Goal: Task Accomplishment & Management: Complete application form

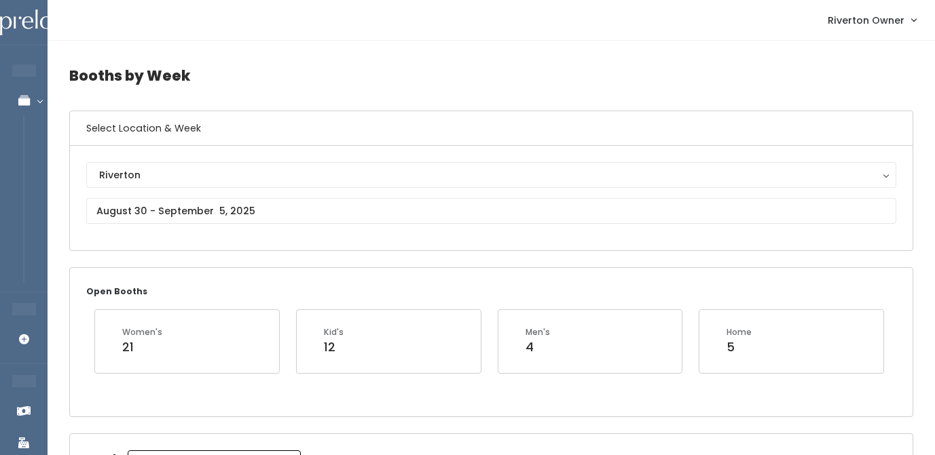
scroll to position [364, 0]
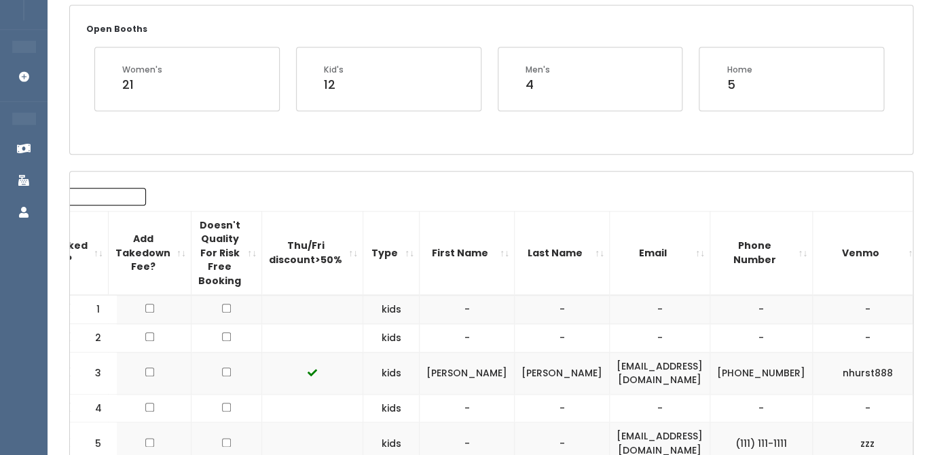
scroll to position [240, 0]
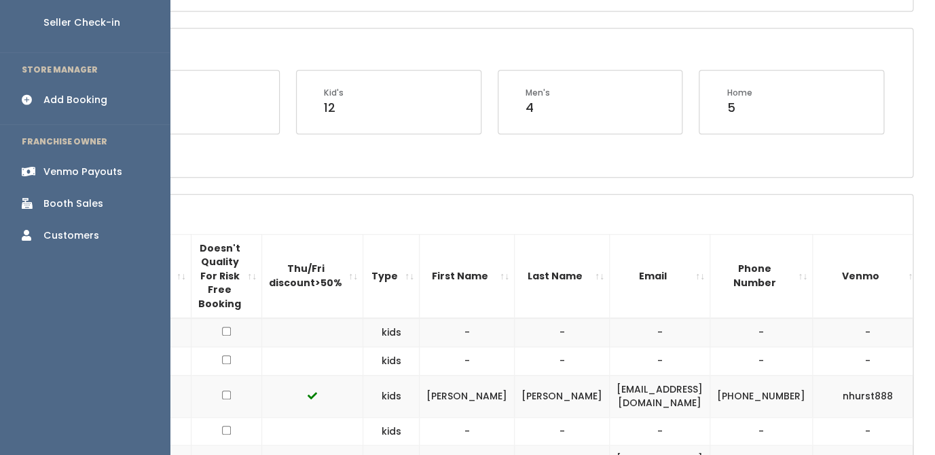
click at [62, 93] on div "Add Booking" at bounding box center [75, 100] width 64 height 14
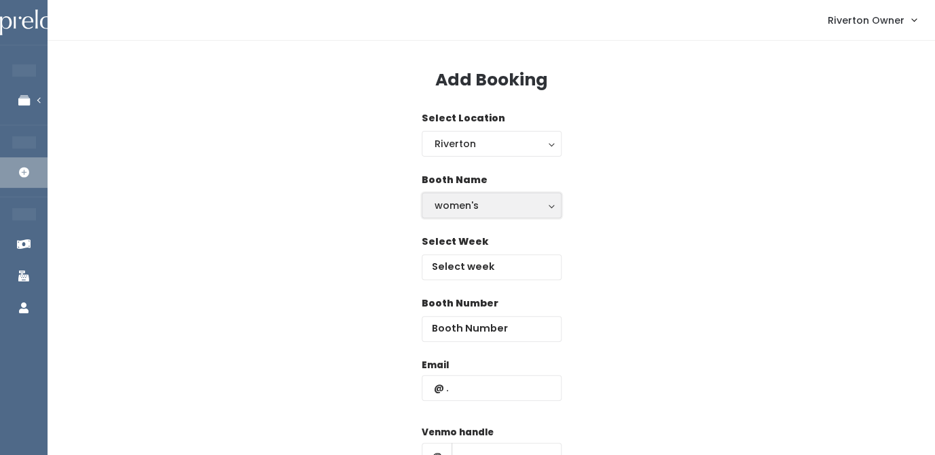
click at [481, 213] on button "women's" at bounding box center [492, 206] width 140 height 26
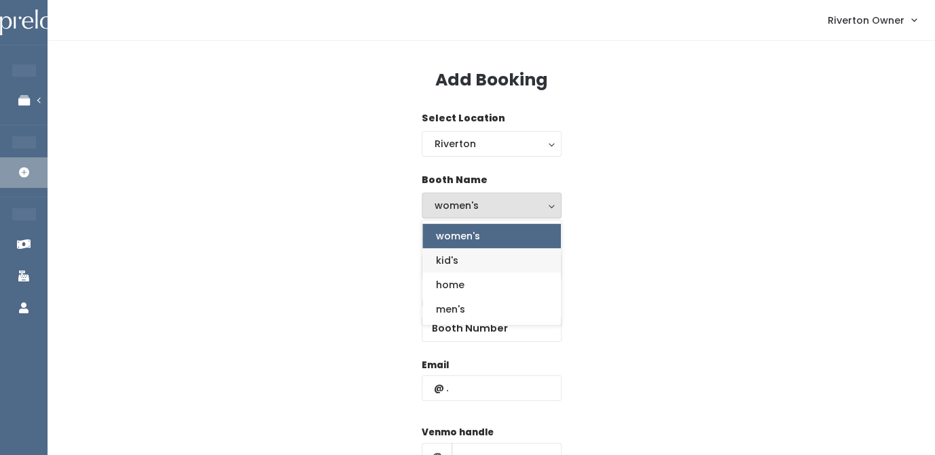
click at [468, 263] on link "kid's" at bounding box center [491, 260] width 138 height 24
select select "kids"
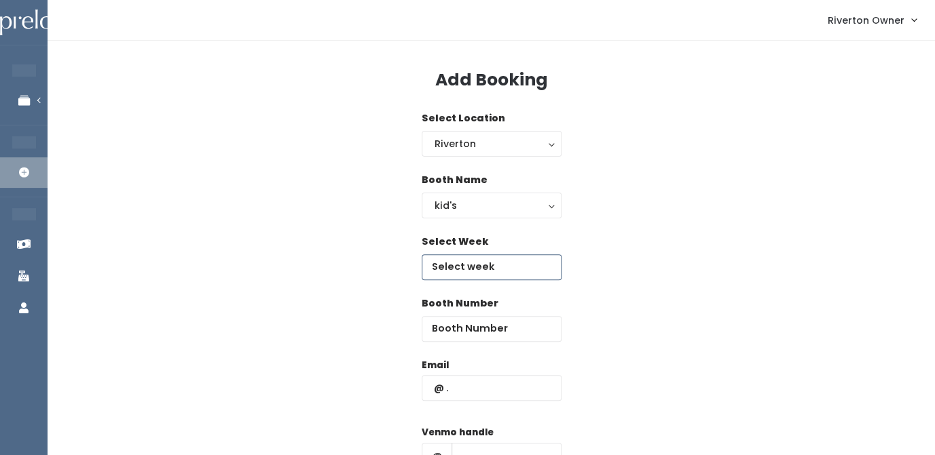
click at [491, 272] on input "text" at bounding box center [492, 268] width 140 height 26
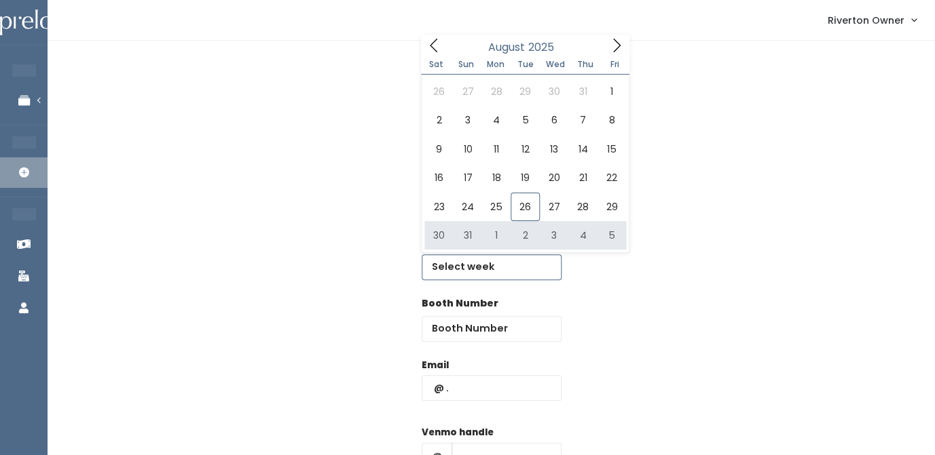
type input "[DATE] to [DATE]"
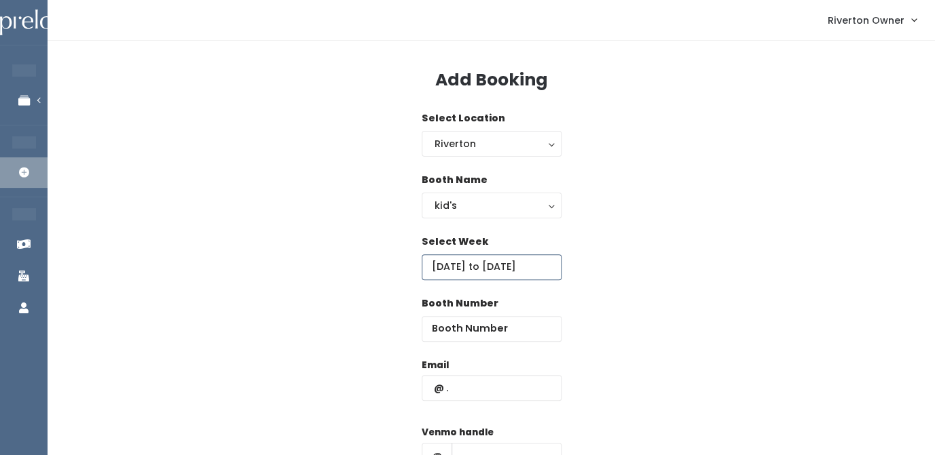
scroll to position [0, 10]
click at [457, 336] on input "number" at bounding box center [492, 329] width 140 height 26
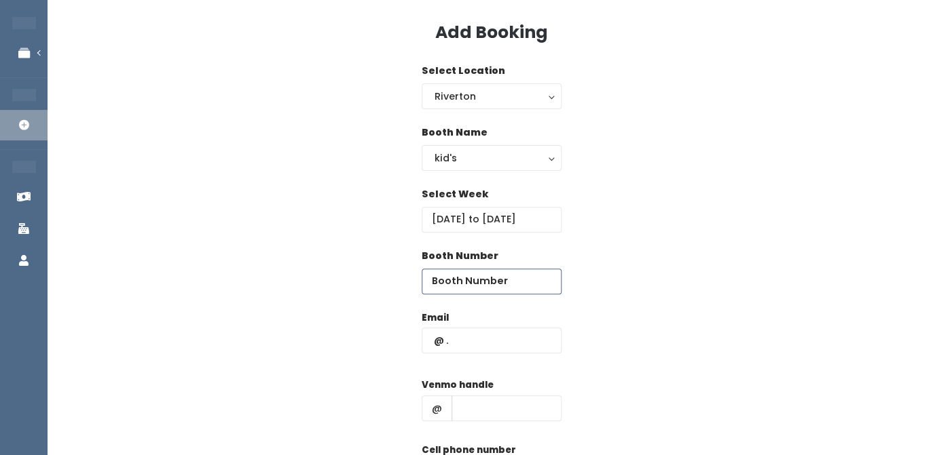
scroll to position [60, 0]
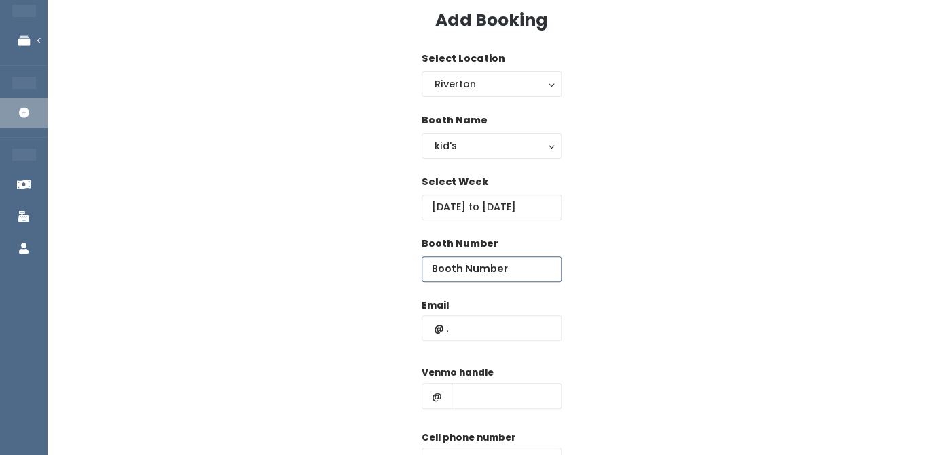
click at [491, 274] on input "number" at bounding box center [492, 270] width 140 height 26
click at [464, 334] on input "text" at bounding box center [492, 329] width 140 height 26
paste input "[EMAIL_ADDRESS][DOMAIN_NAME]"
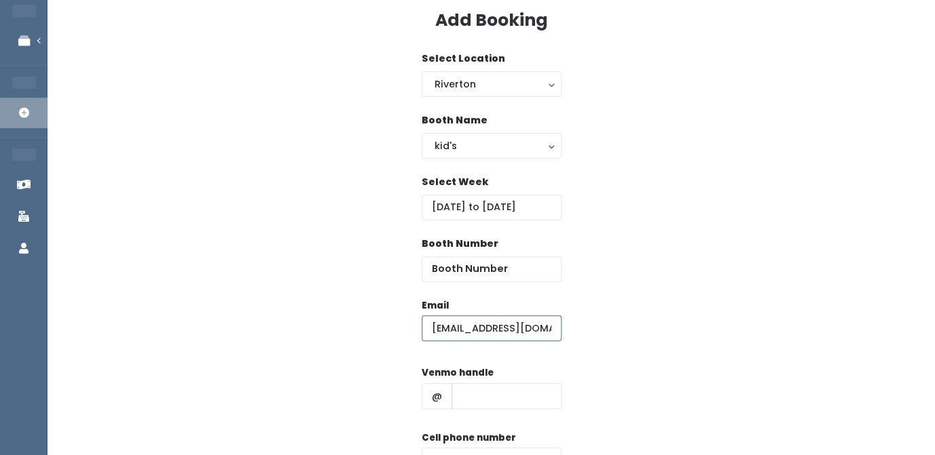
click at [513, 329] on input "kjdavis0615@gmail.com" at bounding box center [492, 329] width 140 height 26
click at [433, 329] on input "kjdavis0615@gmail.com" at bounding box center [492, 329] width 140 height 26
click at [560, 328] on input "kjdavis0615@gmail.com" at bounding box center [492, 329] width 140 height 26
type input "kjdavis0615@gmail.com"
click at [489, 269] on input "number" at bounding box center [492, 270] width 140 height 26
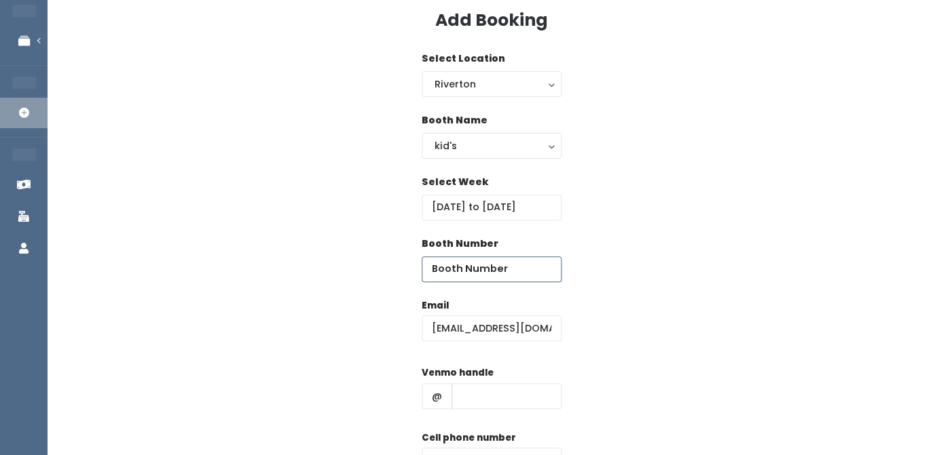
click at [489, 269] on input "number" at bounding box center [492, 270] width 140 height 26
type input "5"
click at [499, 398] on input "text" at bounding box center [506, 397] width 110 height 26
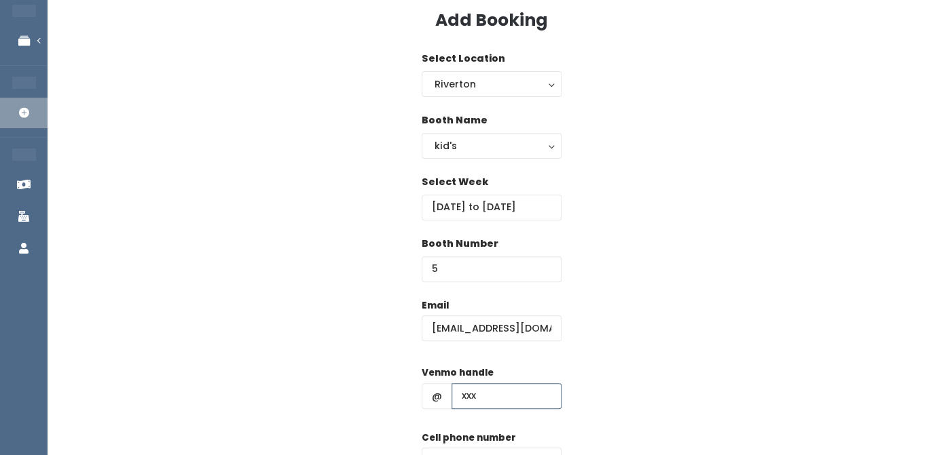
scroll to position [133, 0]
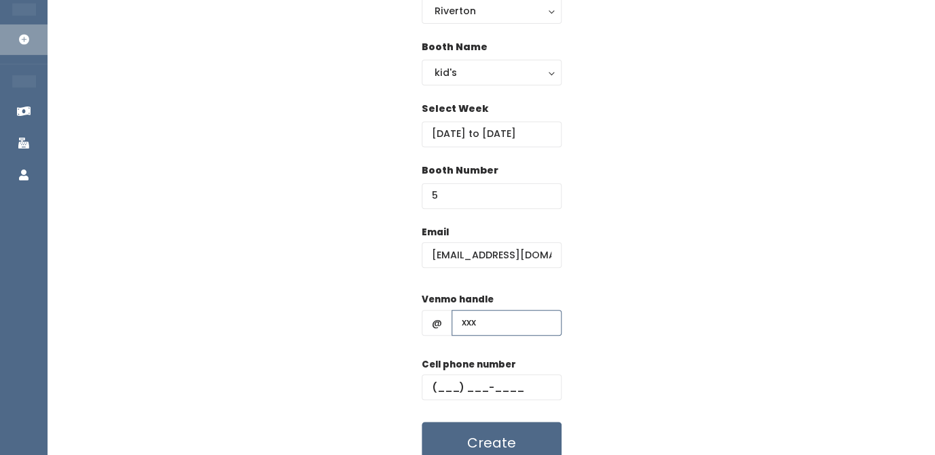
type input "xxx"
click at [449, 390] on input "text" at bounding box center [492, 388] width 140 height 26
type input "(123) 123-1231"
click at [694, 310] on div "Email kjdavis0615@gmail.com Venmo handle @ xxx Cell phone number (123) 123-1231…" at bounding box center [491, 345] width 844 height 240
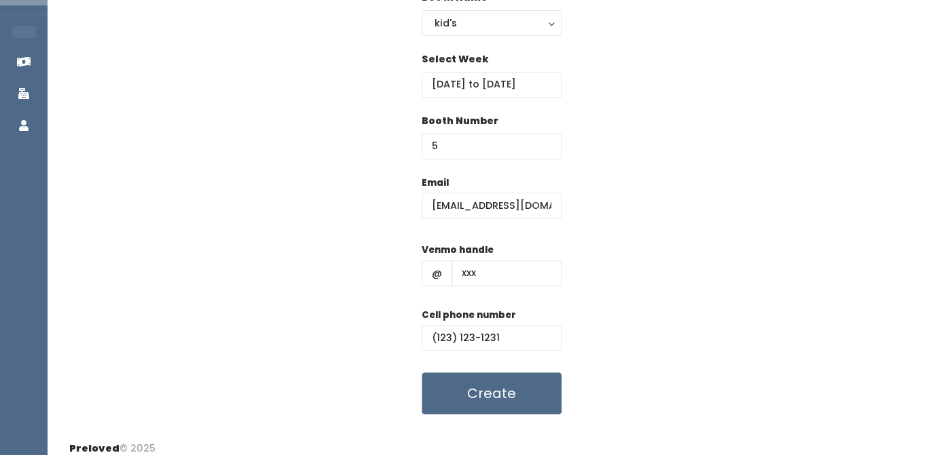
scroll to position [195, 0]
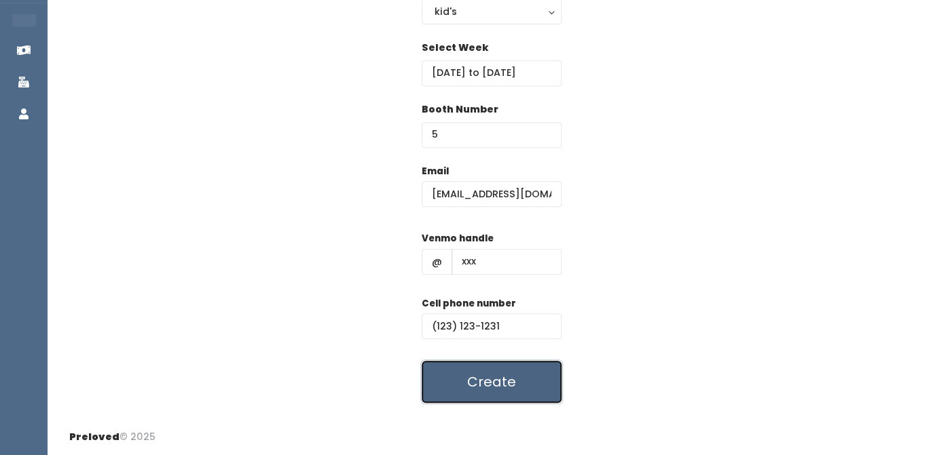
click at [470, 381] on button "Create" at bounding box center [492, 382] width 140 height 42
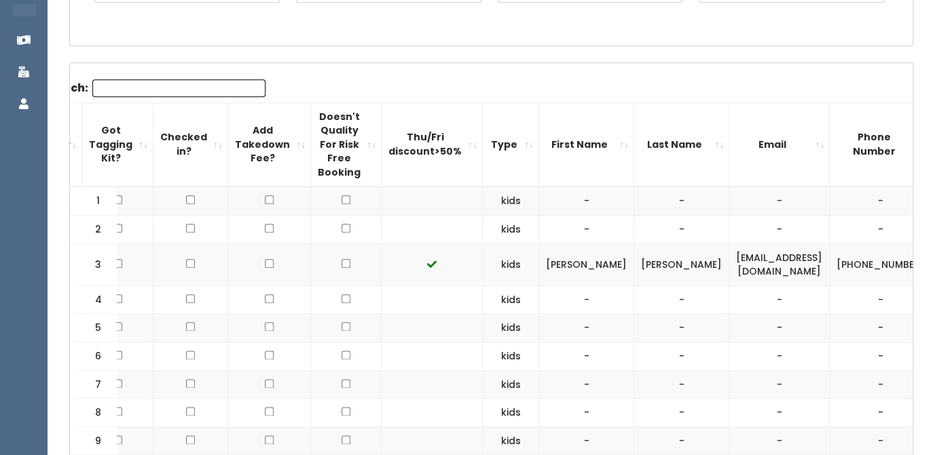
scroll to position [238, 0]
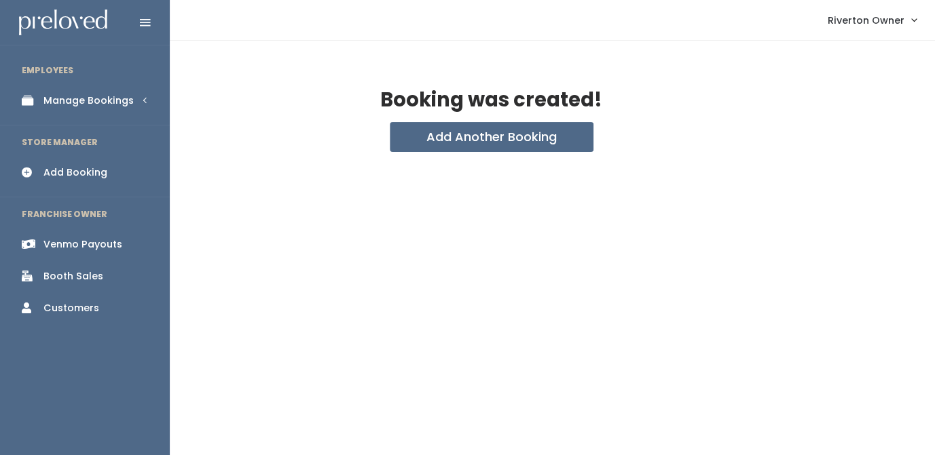
click at [44, 99] on div "Manage Bookings" at bounding box center [88, 101] width 90 height 14
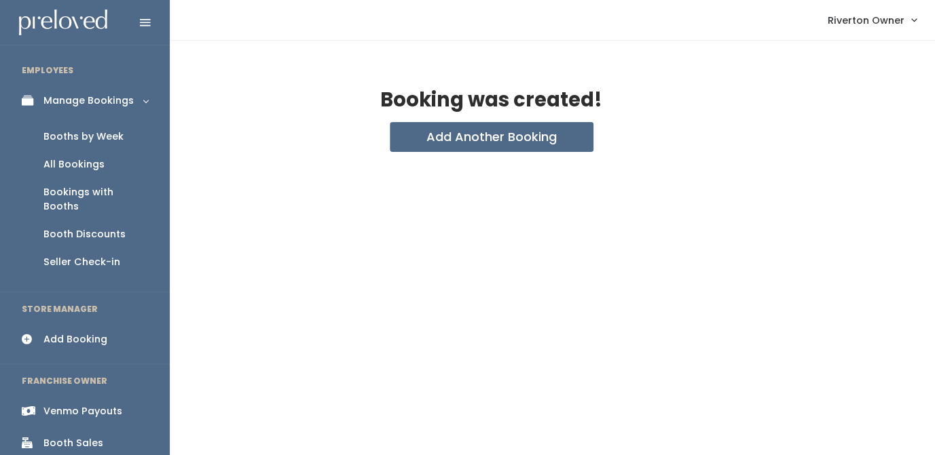
click at [58, 141] on div "Booths by Week" at bounding box center [83, 137] width 80 height 14
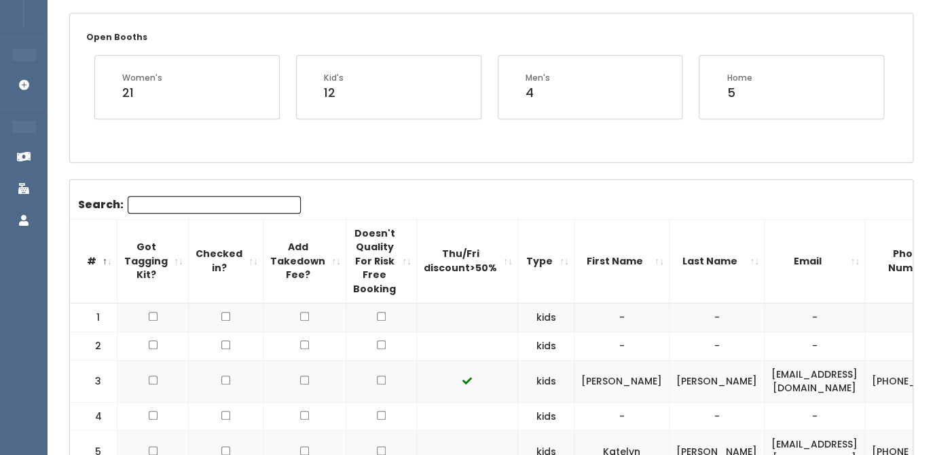
scroll to position [237, 0]
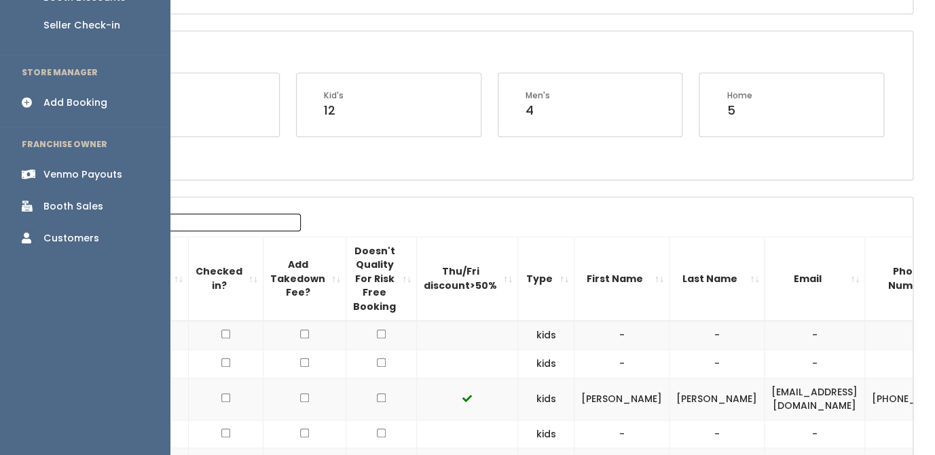
click at [41, 97] on icon at bounding box center [31, 103] width 19 height 12
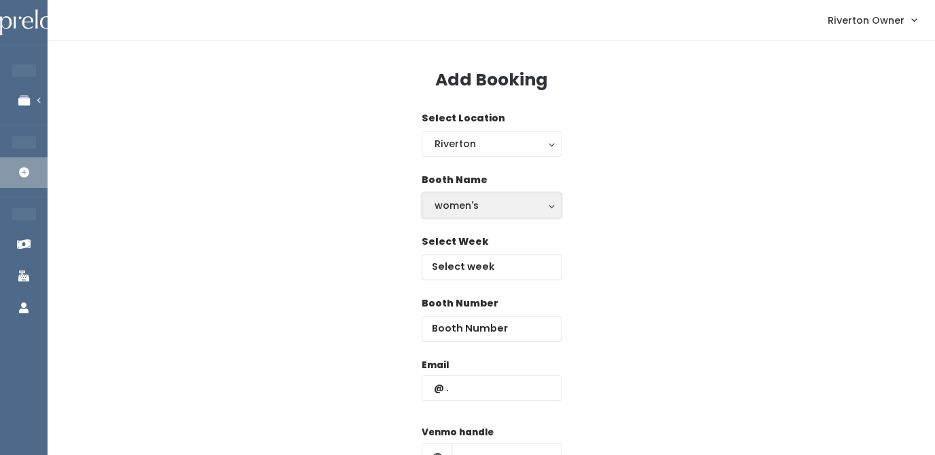
click at [475, 208] on div "women's" at bounding box center [491, 205] width 114 height 15
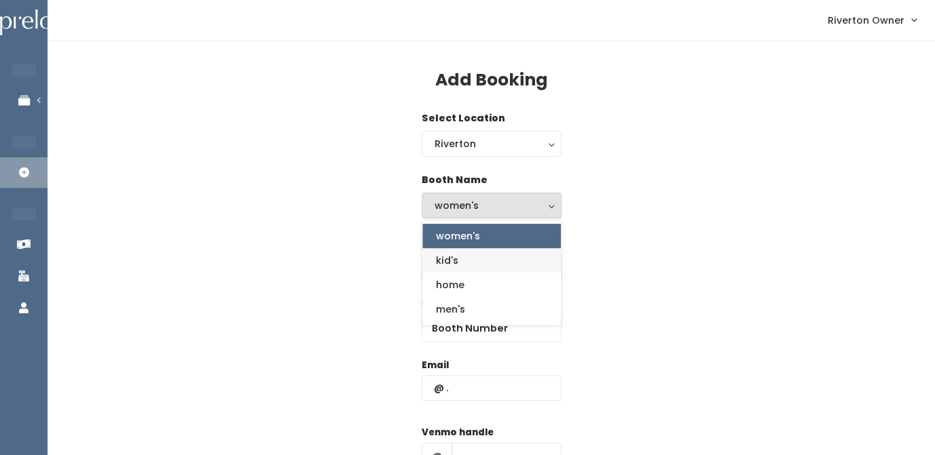
click at [466, 260] on link "kid's" at bounding box center [491, 260] width 138 height 24
select select "kids"
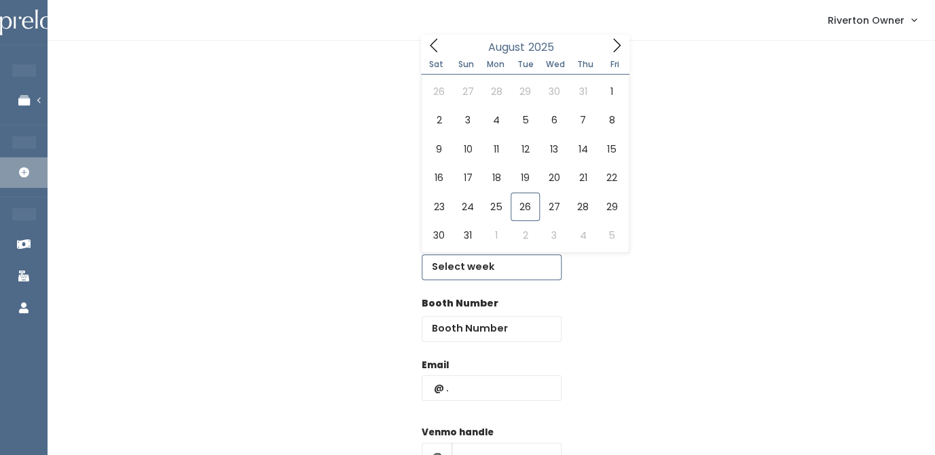
click at [472, 268] on input "text" at bounding box center [492, 268] width 140 height 26
type input "August 30 to September 5"
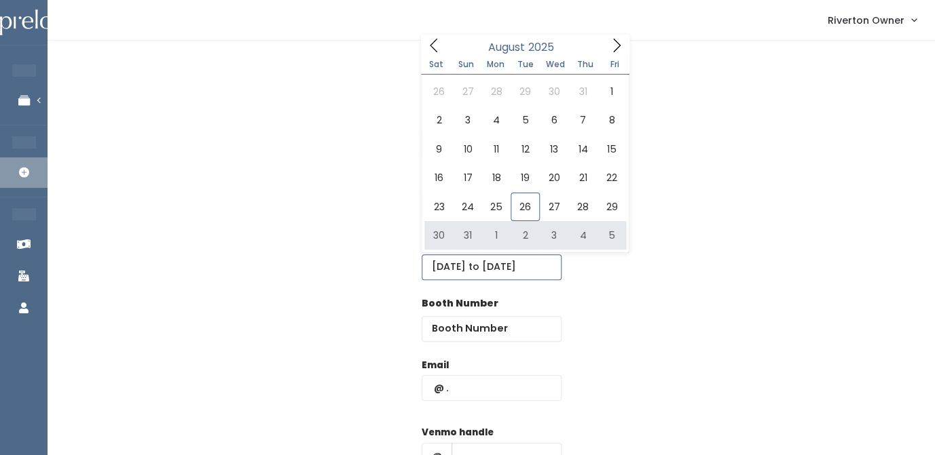
scroll to position [0, 10]
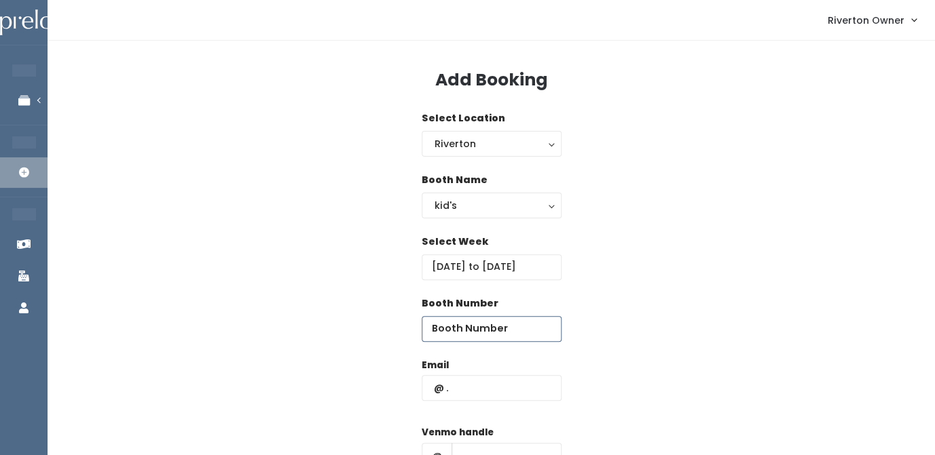
click at [481, 326] on input "number" at bounding box center [492, 329] width 140 height 26
type input "6"
click at [470, 386] on input "text" at bounding box center [492, 388] width 140 height 26
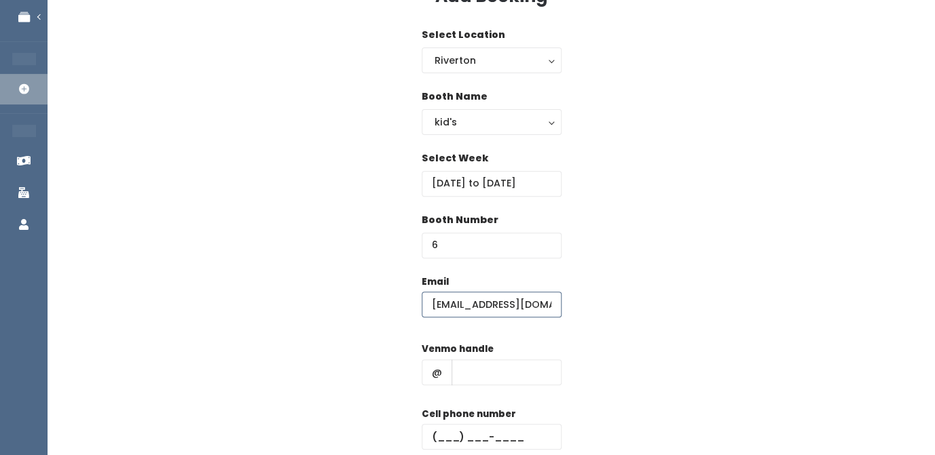
scroll to position [105, 0]
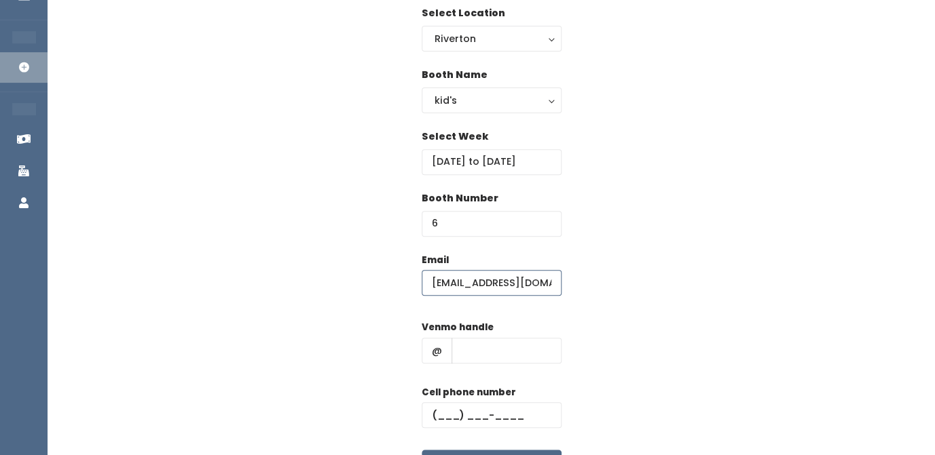
type input "kjdavis0615@gmail.com"
click at [472, 366] on div "Venmo handle @" at bounding box center [492, 347] width 140 height 54
click at [472, 353] on input "text" at bounding box center [506, 351] width 110 height 26
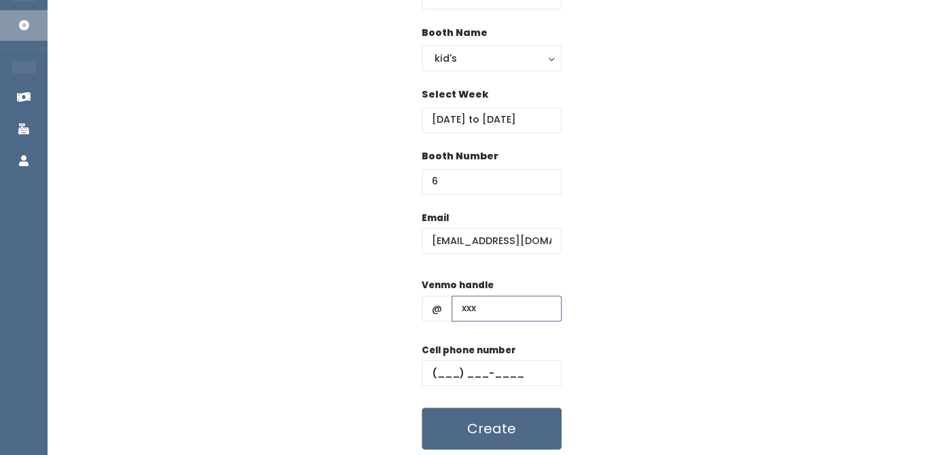
scroll to position [148, 0]
type input "xxx"
click at [440, 375] on input "text" at bounding box center [492, 373] width 140 height 26
type input "(123) 123-1231"
click at [669, 313] on div "Email kjdavis0615@gmail.com Venmo handle @ xxx Cell phone number (123) 123-1231…" at bounding box center [491, 330] width 844 height 240
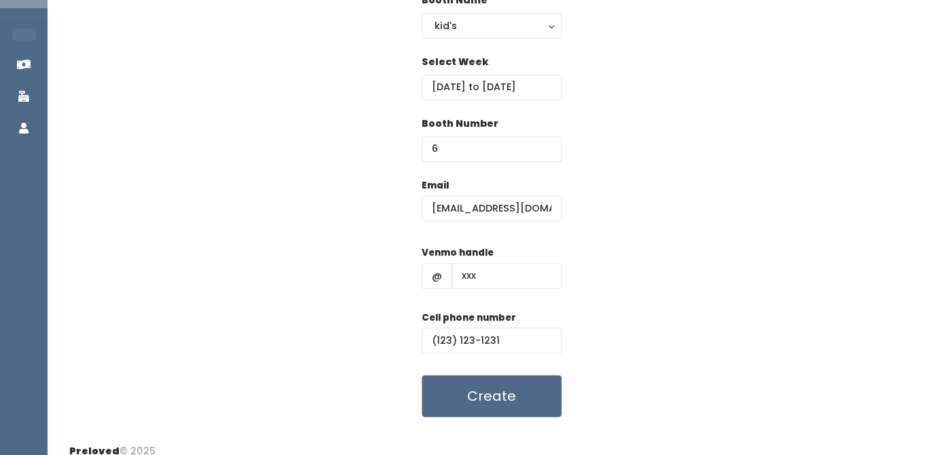
scroll to position [195, 0]
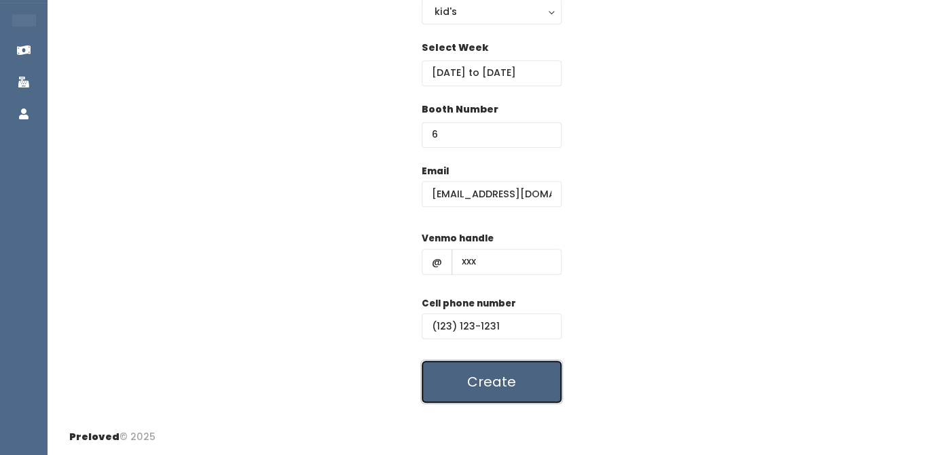
click at [481, 381] on button "Create" at bounding box center [492, 382] width 140 height 42
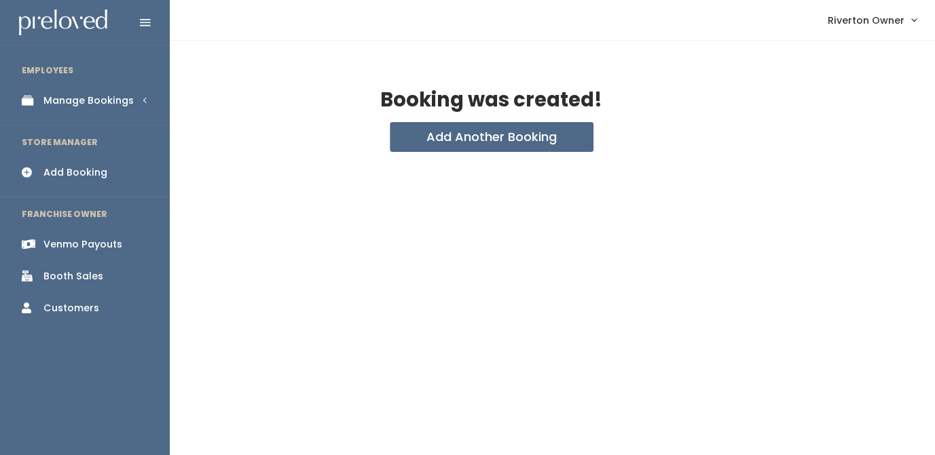
click at [41, 102] on link "Manage Bookings" at bounding box center [85, 101] width 170 height 31
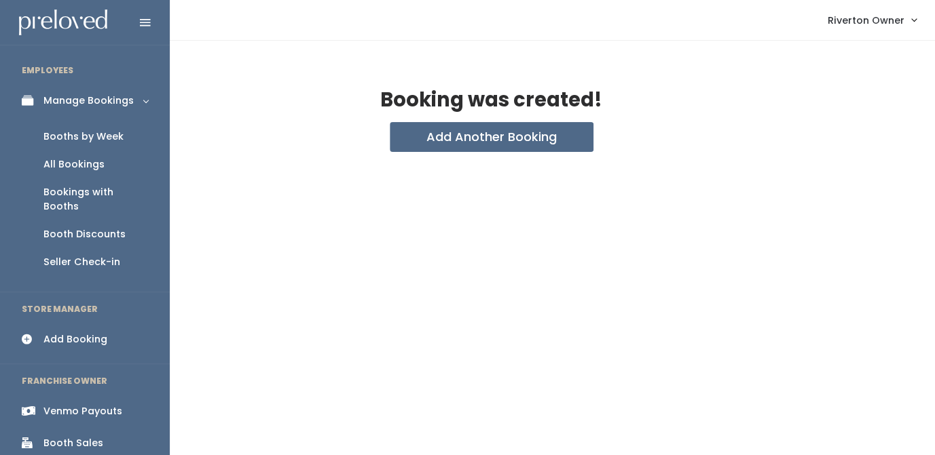
click at [76, 136] on div "Booths by Week" at bounding box center [83, 137] width 80 height 14
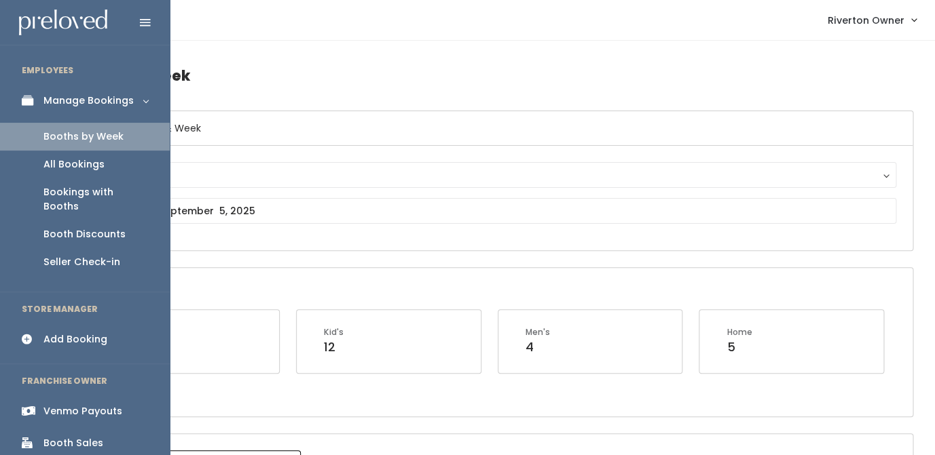
click at [71, 333] on div "Add Booking" at bounding box center [75, 340] width 64 height 14
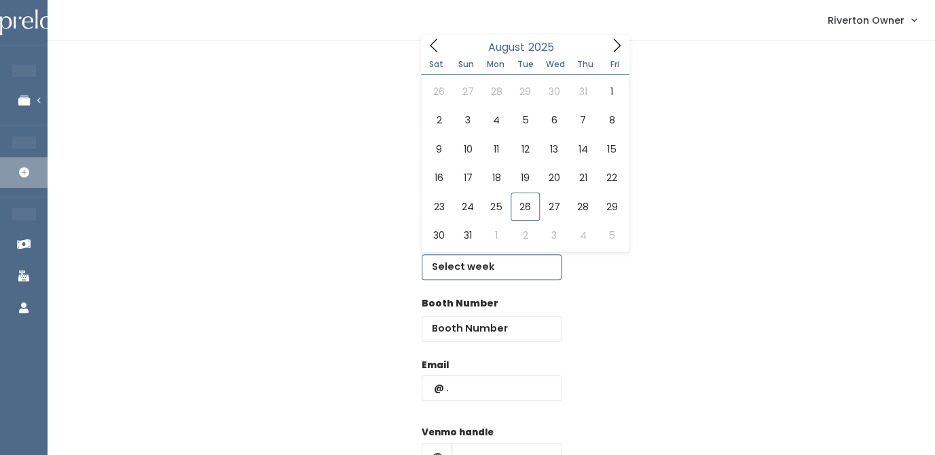
click at [467, 271] on input "text" at bounding box center [492, 268] width 140 height 26
type input "August 30 to September 5"
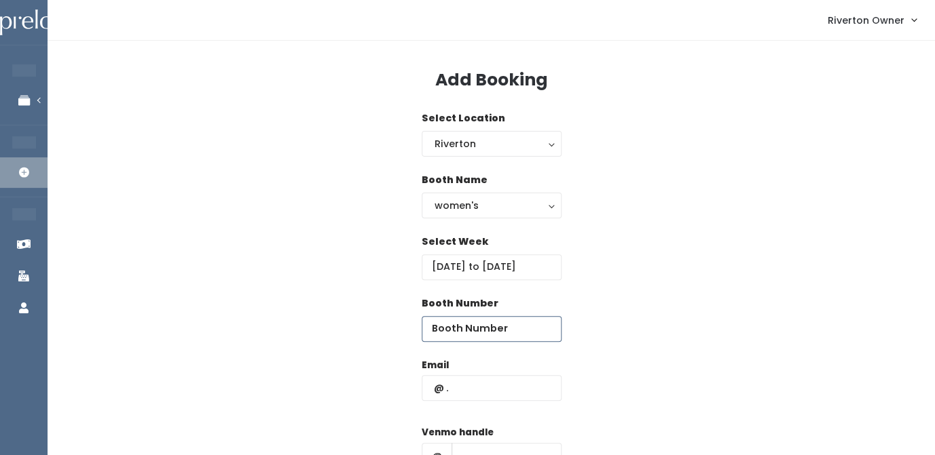
click at [463, 327] on input "number" at bounding box center [492, 329] width 140 height 26
type input "20"
click at [473, 392] on input "text" at bounding box center [492, 388] width 140 height 26
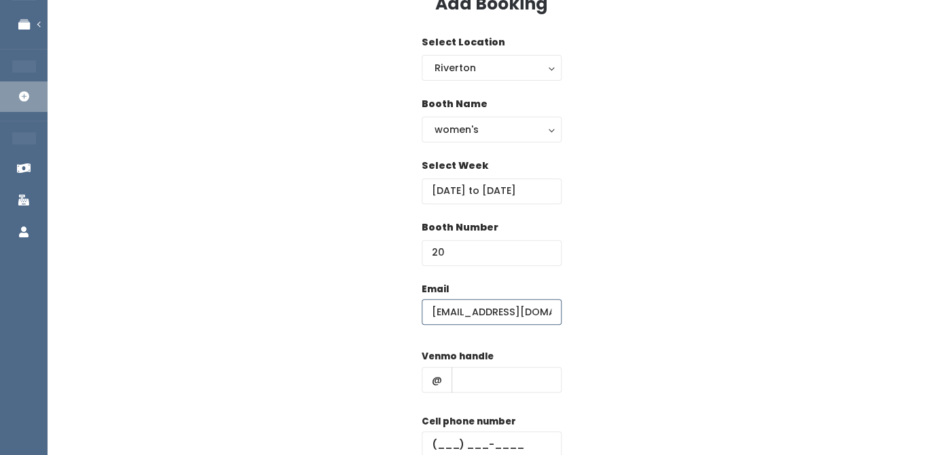
scroll to position [78, 0]
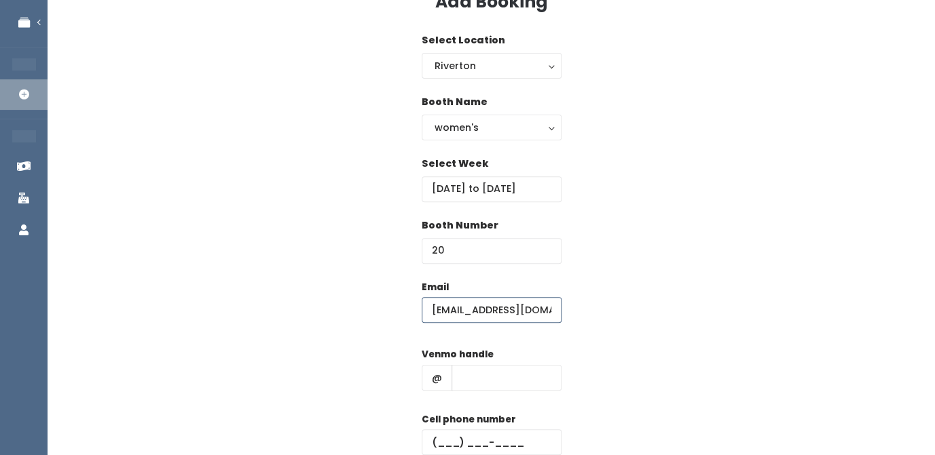
type input "[EMAIL_ADDRESS][DOMAIN_NAME]"
click at [476, 377] on input "text" at bounding box center [506, 378] width 110 height 26
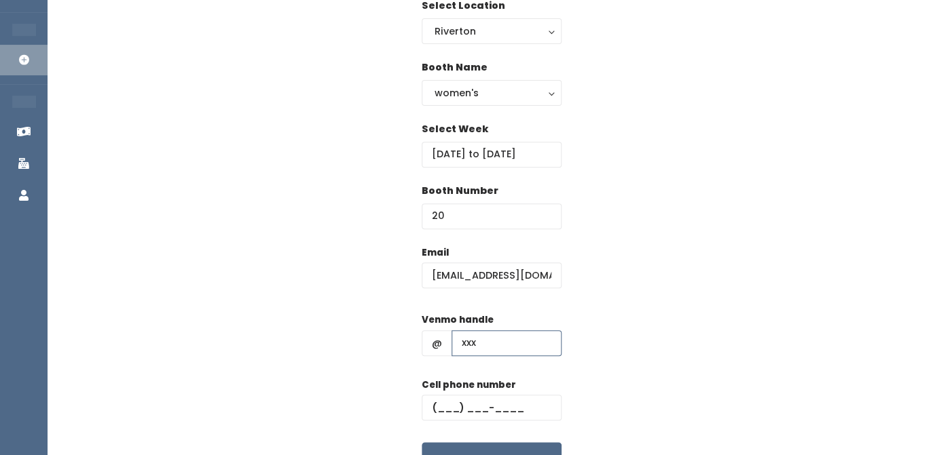
scroll to position [132, 0]
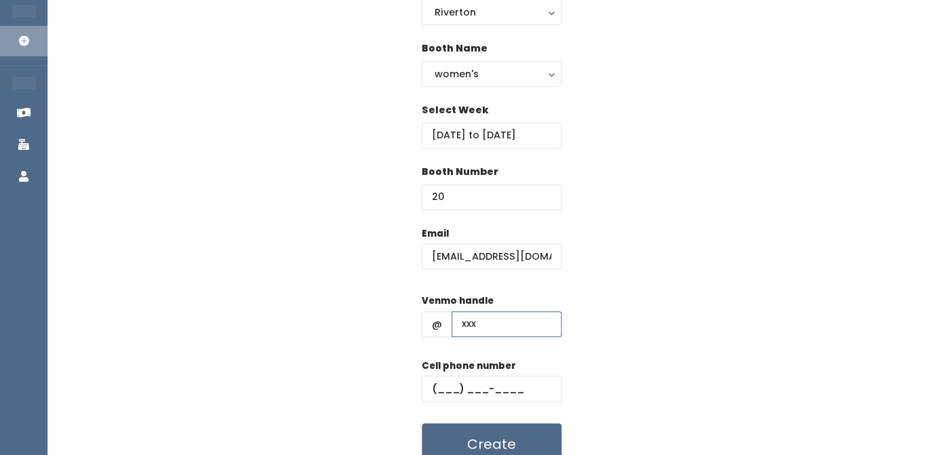
type input "xxx"
click at [458, 384] on input "text" at bounding box center [492, 389] width 140 height 26
type input "(123) 123-1231"
click at [678, 309] on div "Email kjdavis0615@gmail.com Venmo handle @ xxx Cell phone number (123) 123-1231…" at bounding box center [491, 347] width 844 height 240
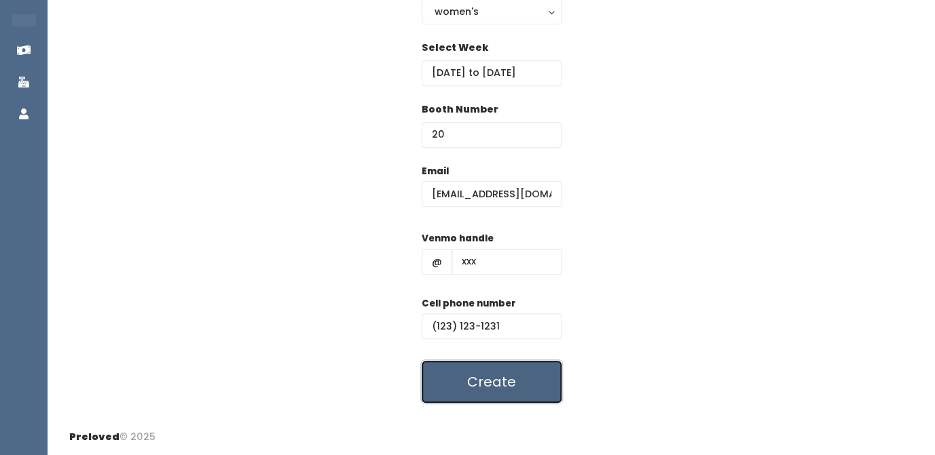
click at [472, 377] on button "Create" at bounding box center [492, 382] width 140 height 42
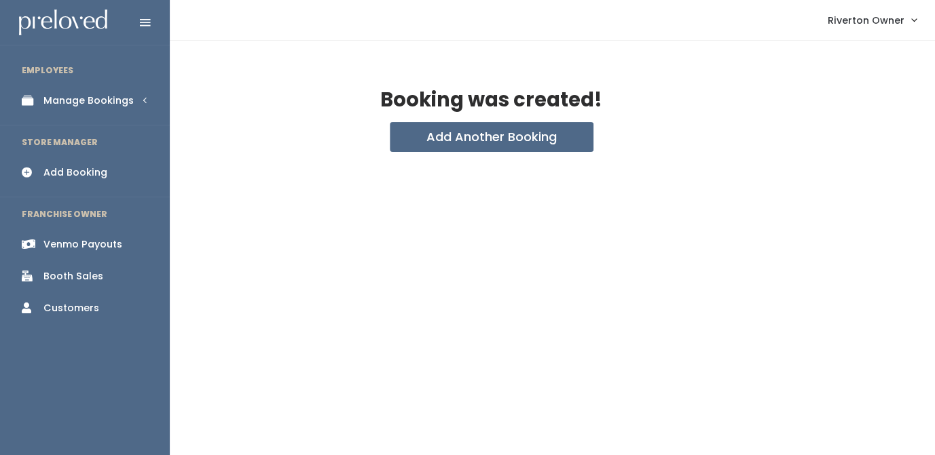
click at [47, 106] on div "Manage Bookings" at bounding box center [88, 101] width 90 height 14
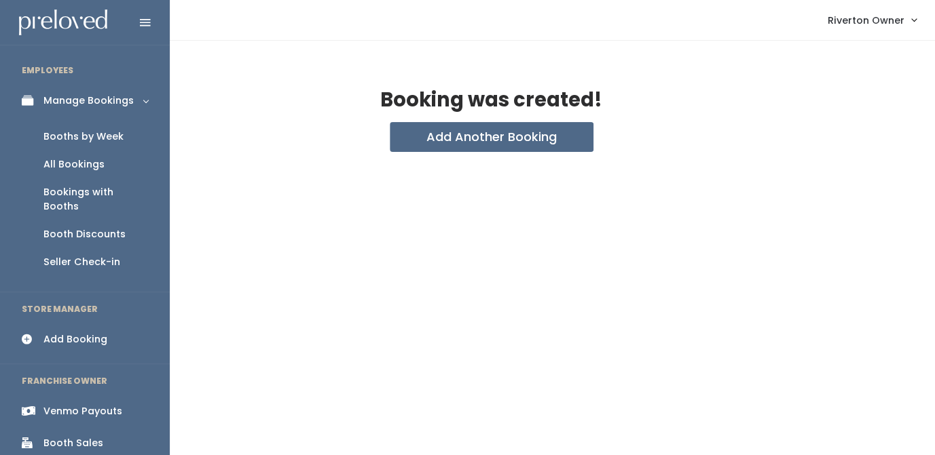
click at [56, 138] on div "Booths by Week" at bounding box center [83, 137] width 80 height 14
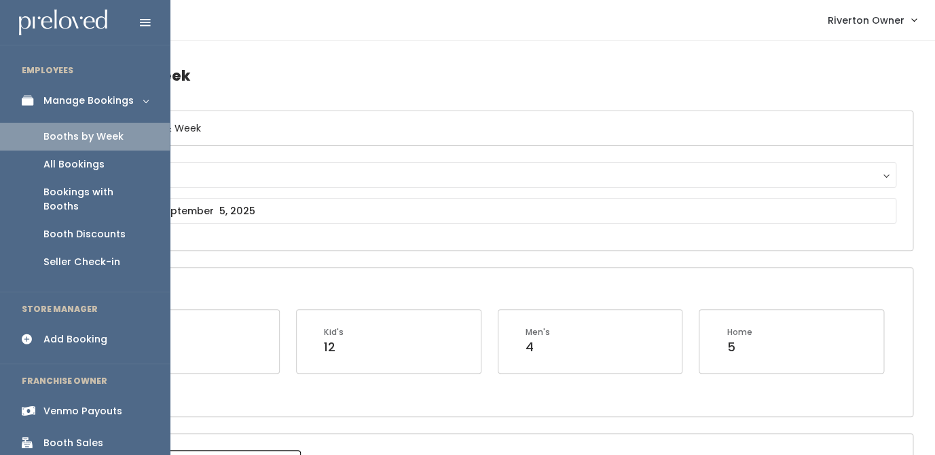
click at [54, 436] on div "Booth Sales" at bounding box center [73, 443] width 60 height 14
